Goal: Use online tool/utility

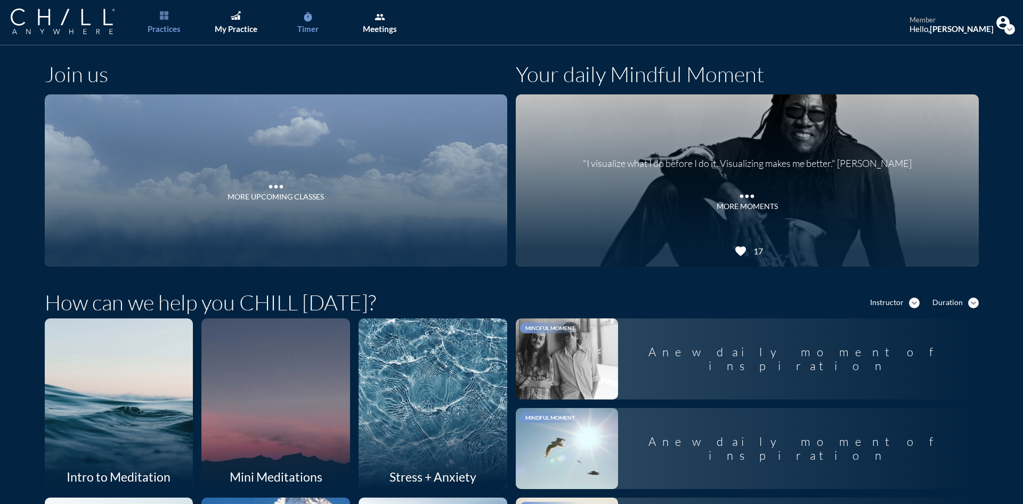
click at [303, 25] on div "Timer" at bounding box center [307, 29] width 21 height 10
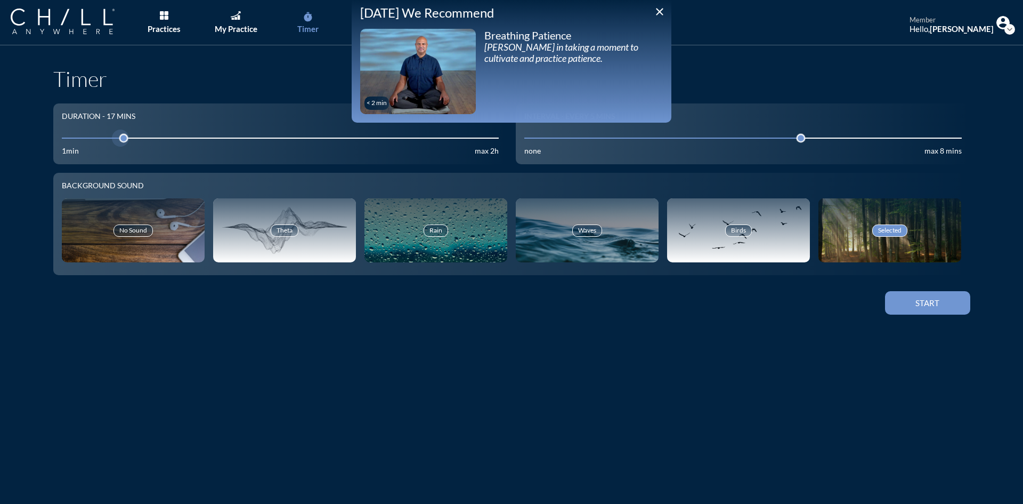
click at [95, 139] on input "17" at bounding box center [281, 138] width 438 height 10
click at [91, 138] on div at bounding box center [98, 138] width 15 height 15
click at [927, 306] on div "Start" at bounding box center [928, 303] width 48 height 10
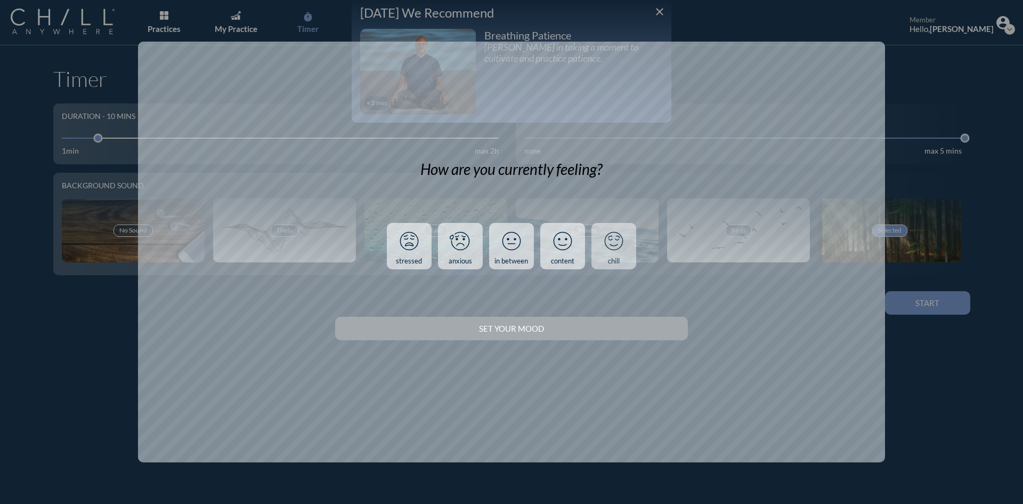
click at [623, 254] on icon at bounding box center [614, 241] width 28 height 28
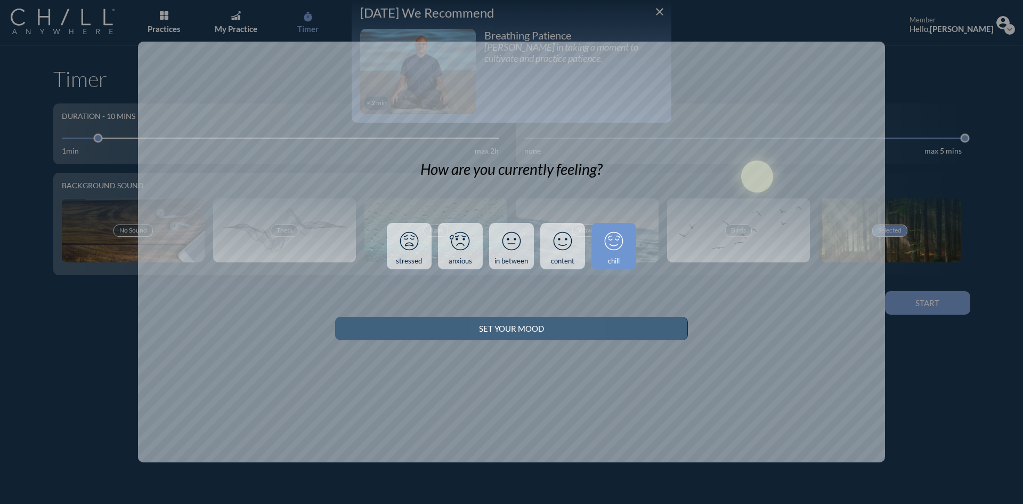
click at [571, 330] on div "Set your Mood" at bounding box center [511, 329] width 315 height 10
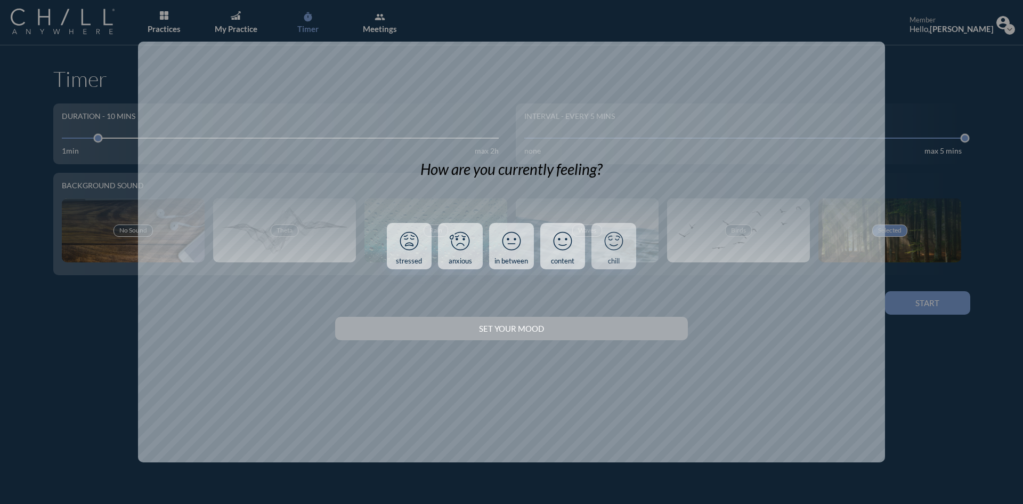
click at [626, 265] on link "chill" at bounding box center [614, 246] width 45 height 47
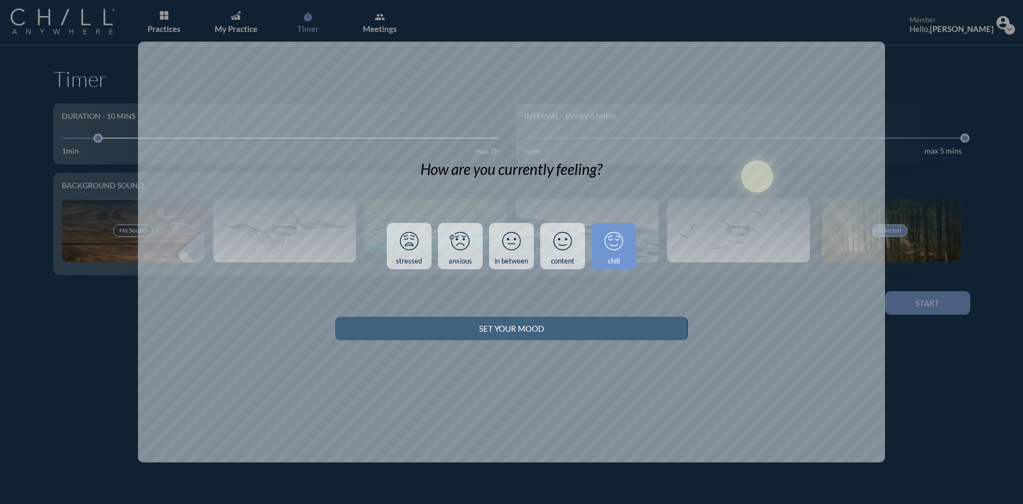
click at [614, 327] on div "Set your Mood" at bounding box center [511, 329] width 315 height 10
